Goal: Information Seeking & Learning: Learn about a topic

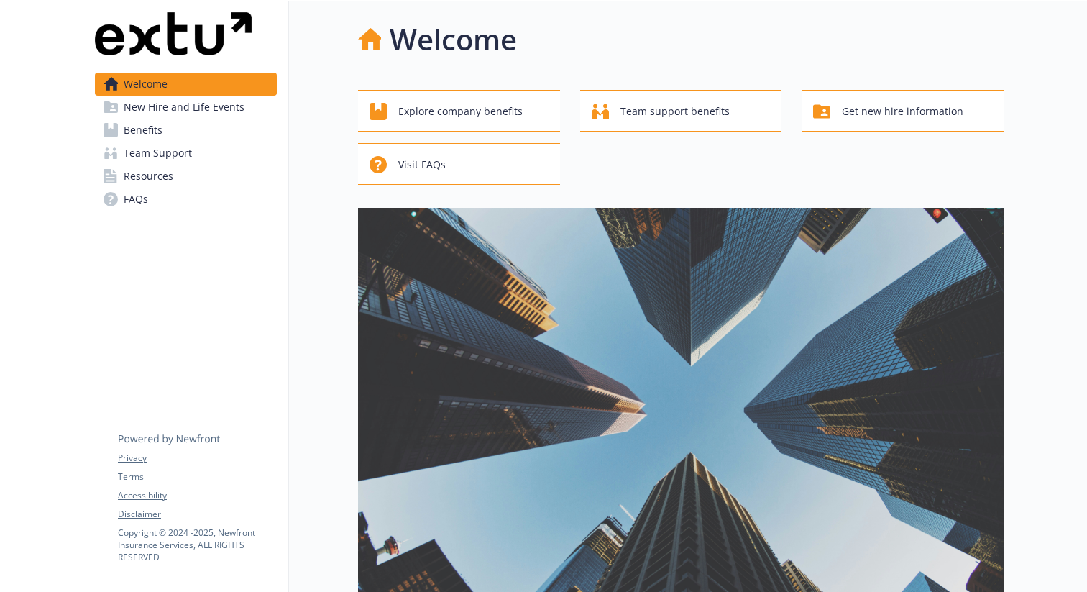
click at [183, 105] on span "New Hire and Life Events" at bounding box center [184, 107] width 121 height 23
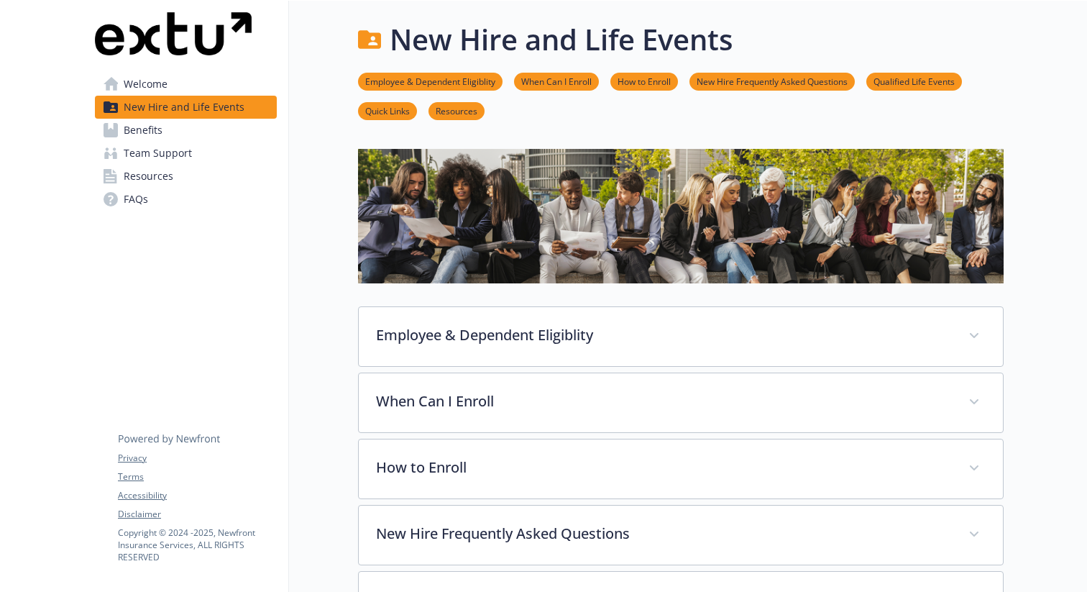
click at [156, 129] on span "Benefits" at bounding box center [143, 130] width 39 height 23
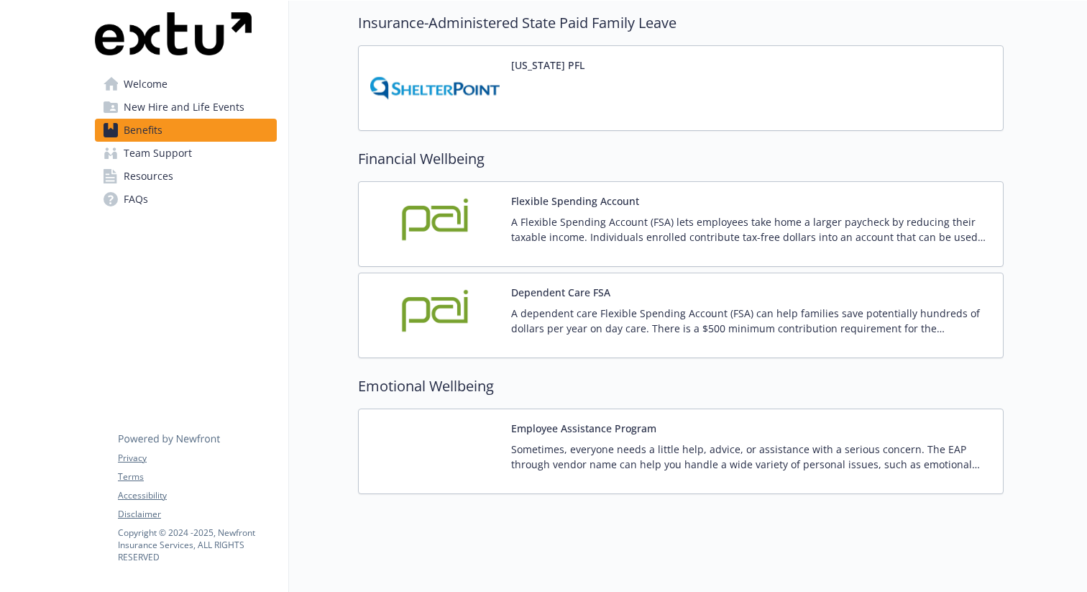
scroll to position [1477, 0]
click at [562, 467] on p "Sometimes, everyone needs a little help, advice, or assistance with a serious c…" at bounding box center [751, 457] width 480 height 30
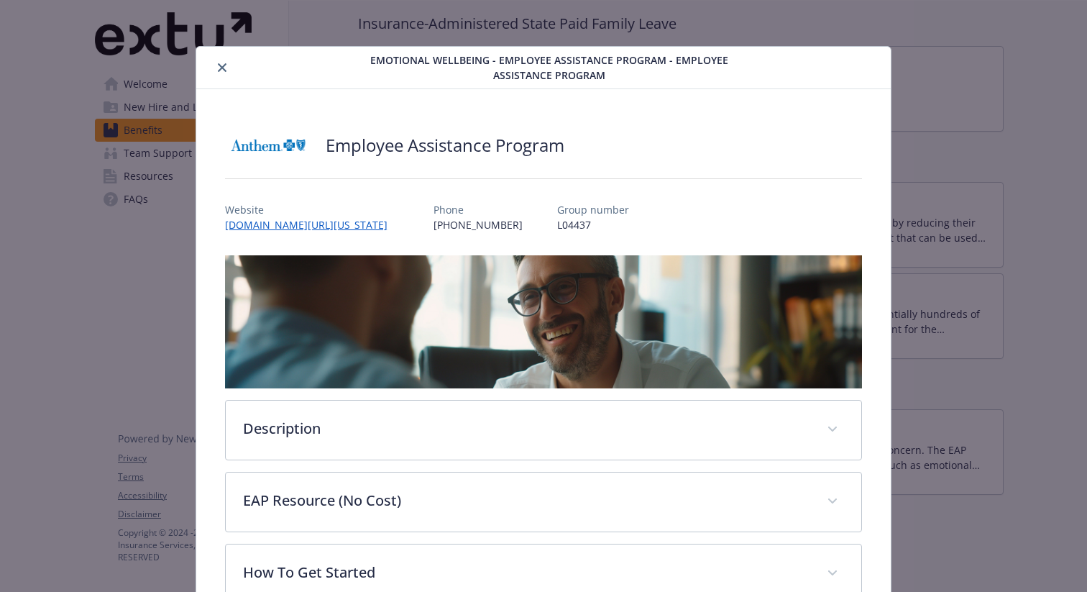
scroll to position [93, 0]
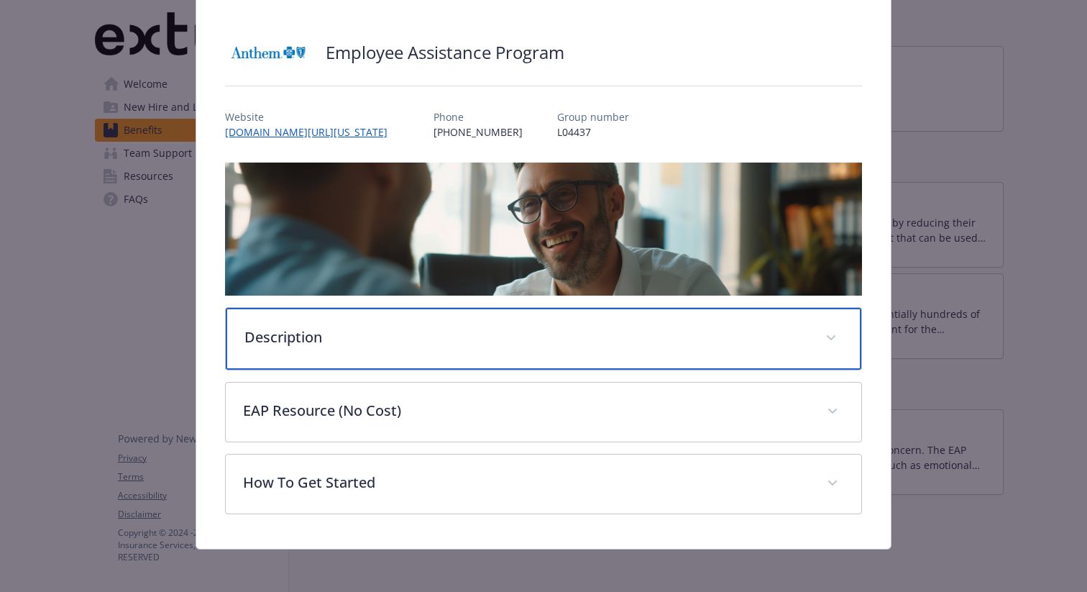
click at [408, 335] on p "Description" at bounding box center [526, 337] width 564 height 22
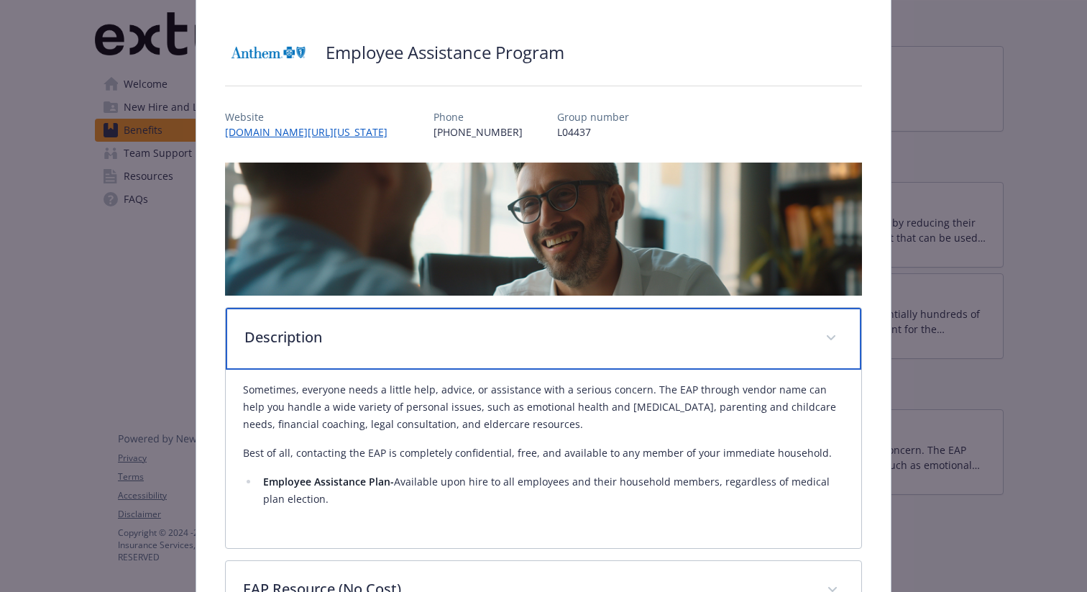
scroll to position [274, 0]
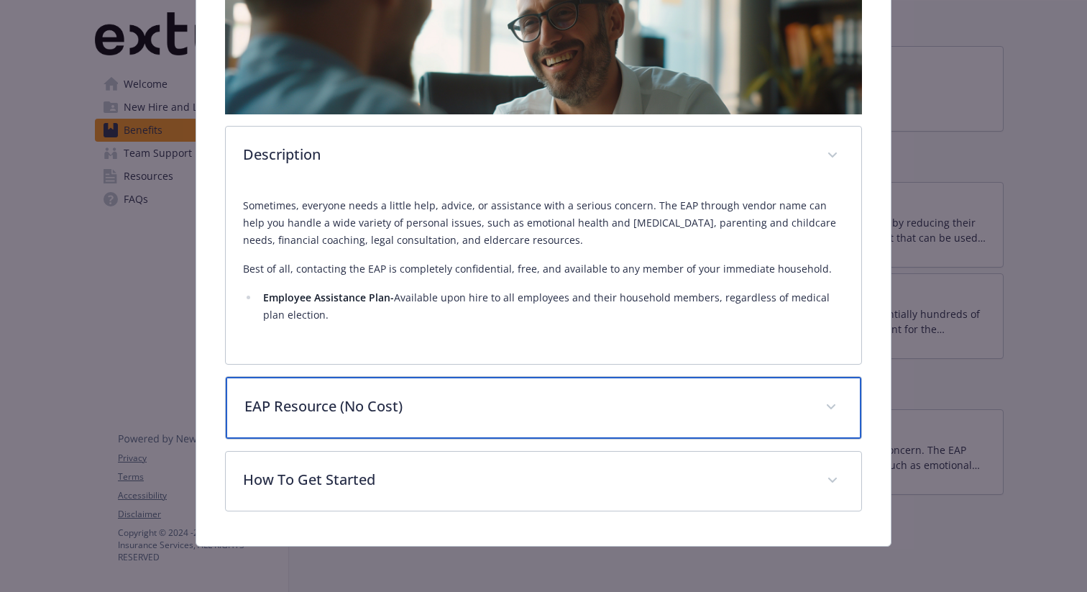
click at [372, 426] on div "EAP Resource (No Cost)" at bounding box center [544, 408] width 636 height 62
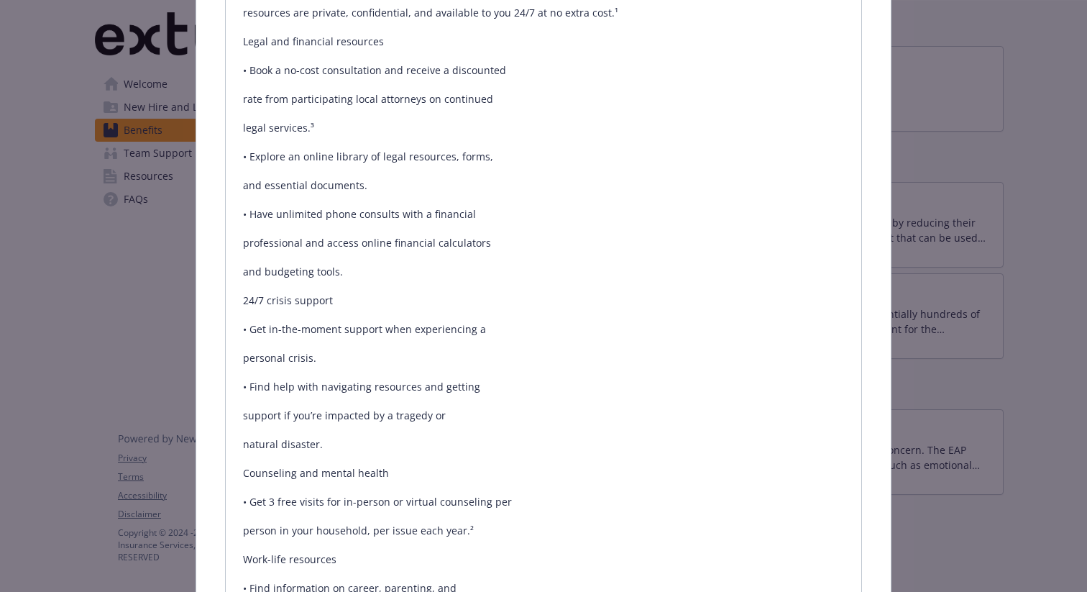
scroll to position [757, 0]
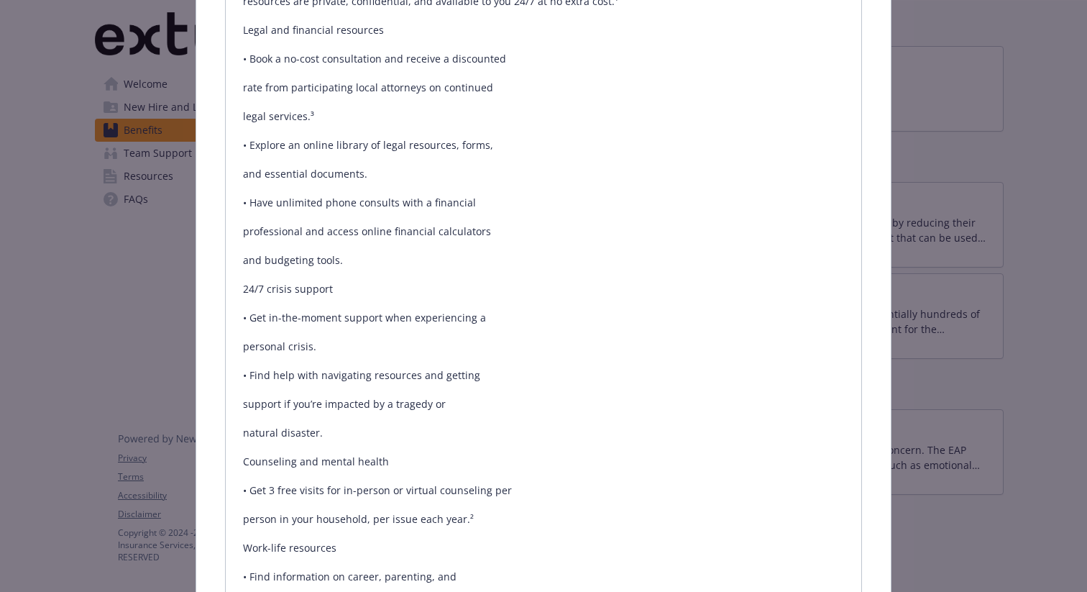
click at [325, 255] on p "and budgeting tools." at bounding box center [543, 260] width 601 height 17
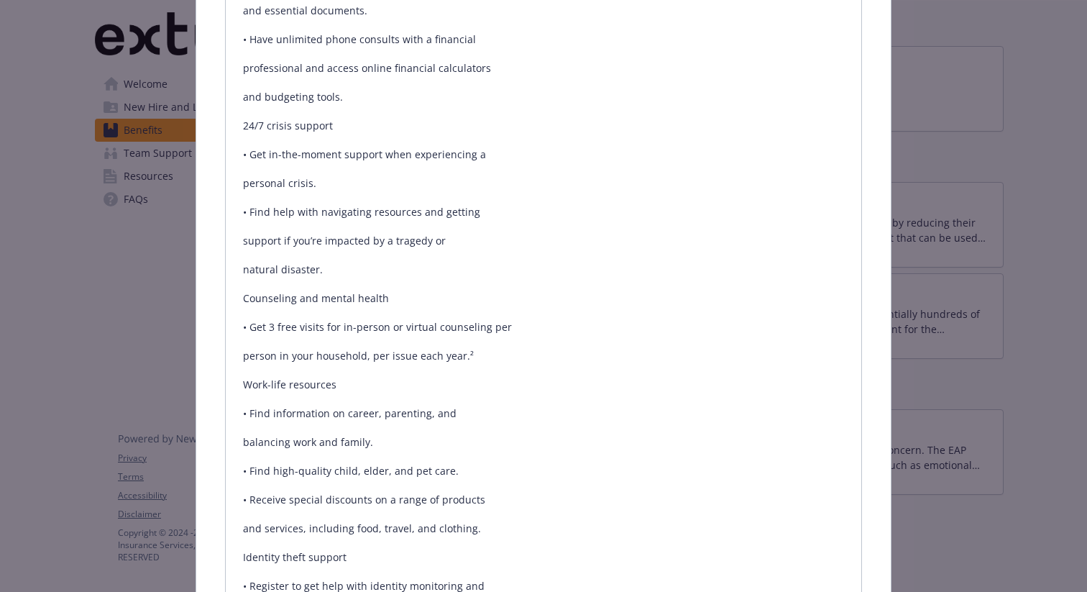
scroll to position [922, 0]
click at [282, 122] on p "24/7 crisis support" at bounding box center [543, 124] width 601 height 17
click at [349, 127] on p "24/7 crisis support" at bounding box center [543, 124] width 601 height 17
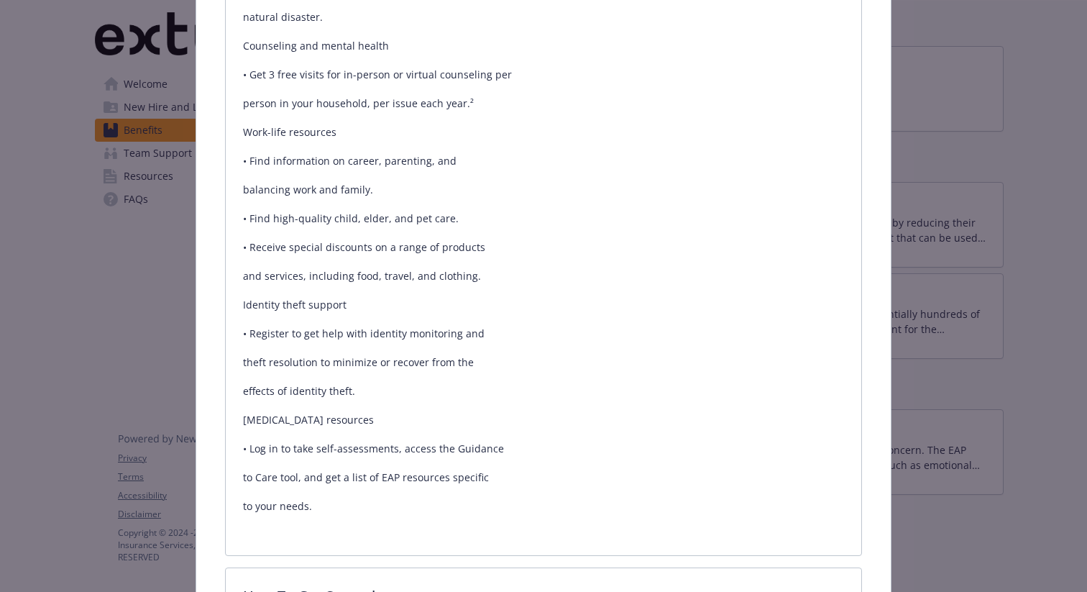
scroll to position [1138, 0]
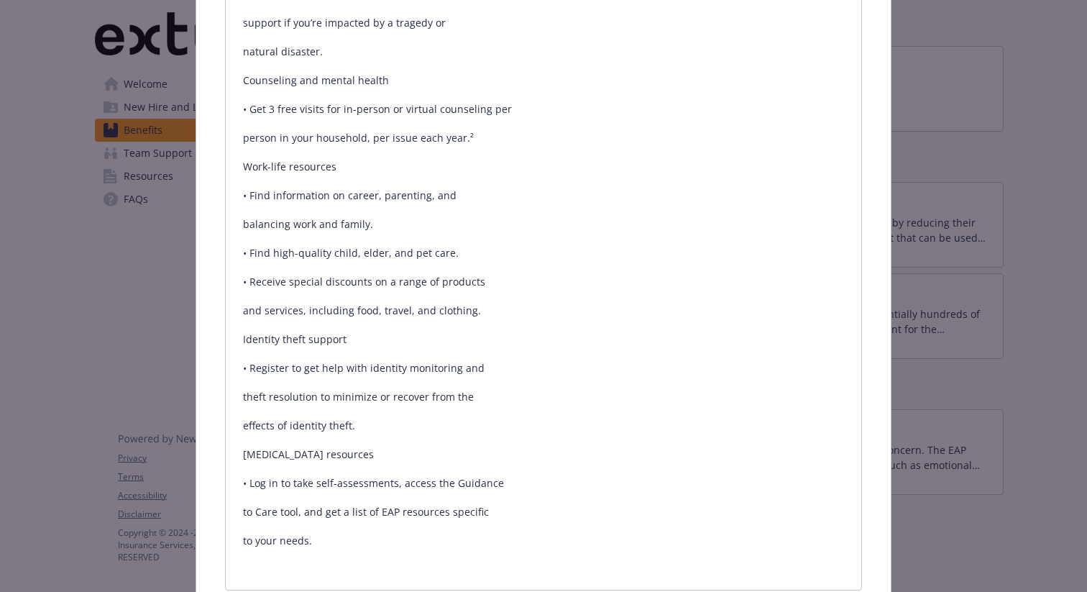
click at [300, 188] on p "• Find information on career, parenting, and" at bounding box center [543, 195] width 601 height 17
click at [317, 199] on p "• Find information on career, parenting, and" at bounding box center [543, 195] width 601 height 17
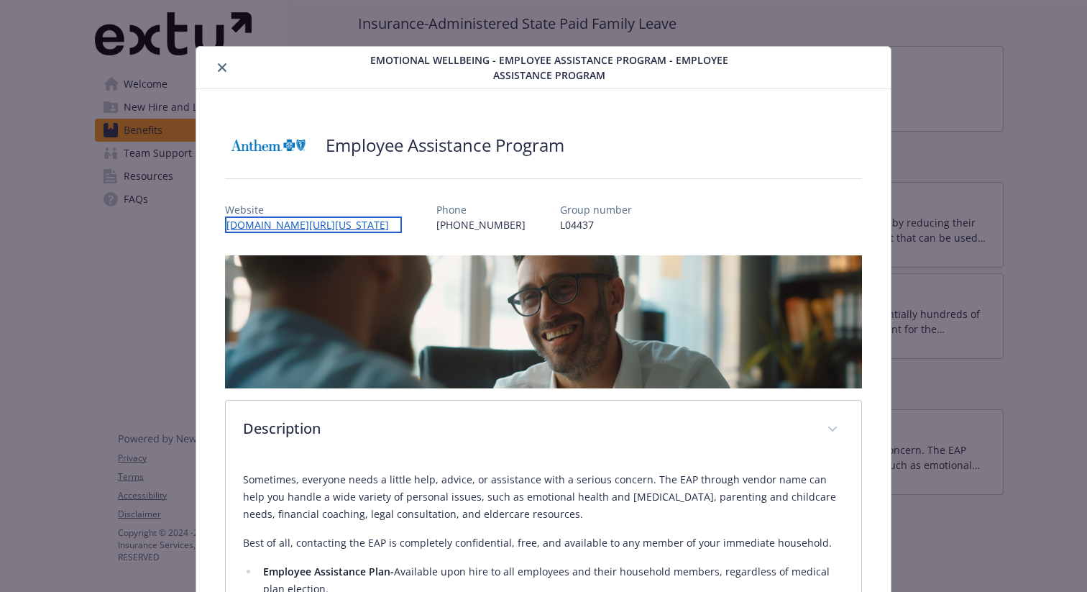
click at [303, 224] on link "[DOMAIN_NAME][URL][US_STATE]" at bounding box center [313, 224] width 177 height 17
click at [210, 59] on div "details for plan Emotional Wellbeing - Employee Assistance Program - Employee A…" at bounding box center [273, 67] width 142 height 17
click at [215, 68] on button "close" at bounding box center [222, 67] width 17 height 17
